Goal: Transaction & Acquisition: Subscribe to service/newsletter

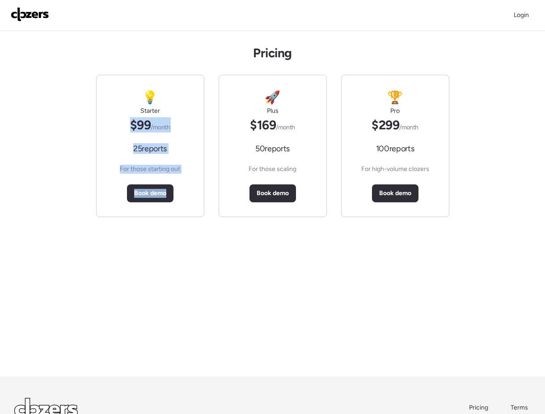
drag, startPoint x: 127, startPoint y: 292, endPoint x: 118, endPoint y: 96, distance: 196.2
click at [118, 96] on div "Pricing 💡 Starter $99 /month 25 reports For those starting out Book demo 🚀 Plus…" at bounding box center [272, 203] width 545 height 345
click at [118, 96] on div "💡 Starter $99 /month 25 reports For those starting out Book demo" at bounding box center [150, 145] width 82 height 141
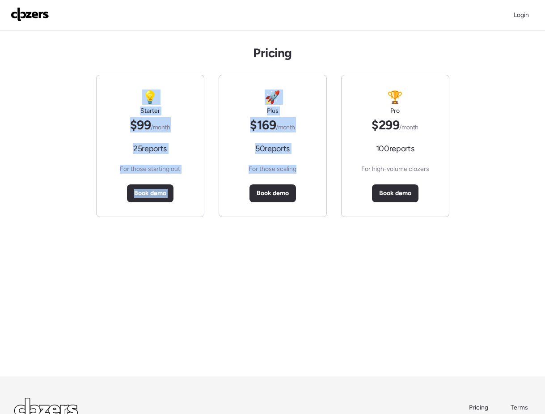
drag, startPoint x: 226, startPoint y: 175, endPoint x: 187, endPoint y: 54, distance: 127.5
click at [187, 54] on div "Pricing 💡 Starter $99 /month 25 reports For those starting out Book demo 🚀 Plus…" at bounding box center [272, 203] width 545 height 345
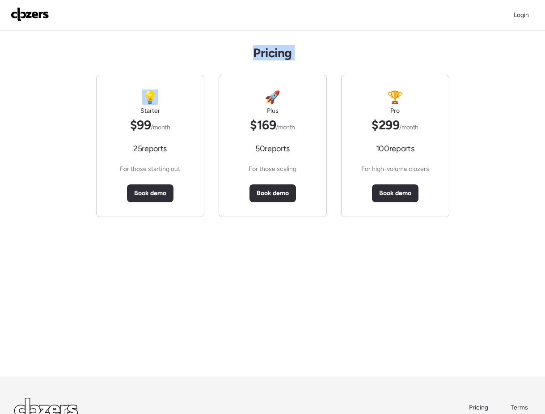
click at [187, 54] on div "Pricing 💡 Starter $99 /month 25 reports For those starting out Book demo 🚀 Plus…" at bounding box center [272, 203] width 545 height 345
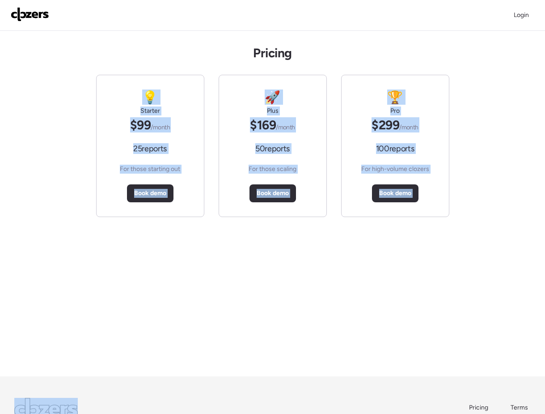
drag, startPoint x: 187, startPoint y: 54, endPoint x: 375, endPoint y: 215, distance: 248.2
click at [376, 215] on div "Pricing 💡 Starter $99 /month 25 reports For those starting out Book demo 🚀 Plus…" at bounding box center [272, 203] width 545 height 345
click at [362, 214] on div "🏆 Pro $299 /month 100 reports For high-volume clozers Book demo" at bounding box center [395, 145] width 89 height 141
